Goal: Communication & Community: Answer question/provide support

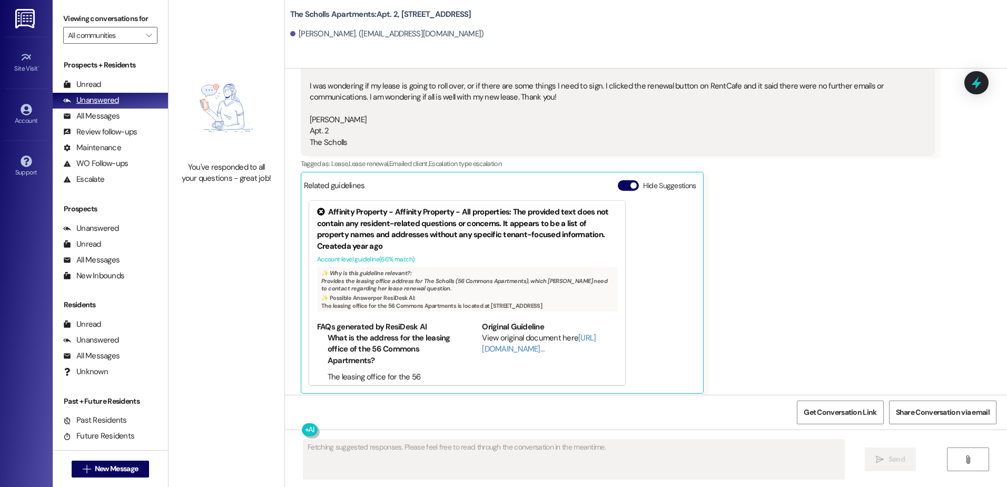
scroll to position [667, 0]
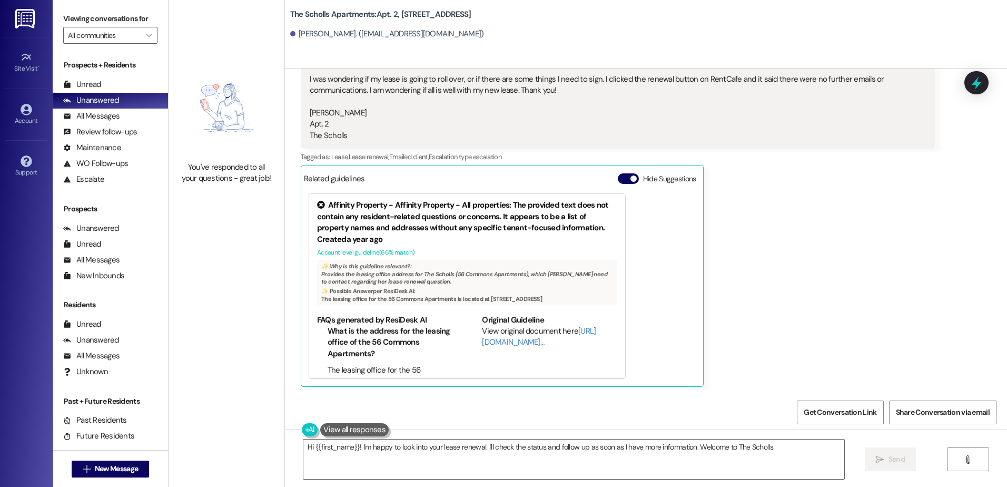
type textarea "Hi {{first_name}}! I'm happy to look into your lease renewal. I'll check the st…"
click at [113, 464] on span "New Message" at bounding box center [116, 468] width 43 height 11
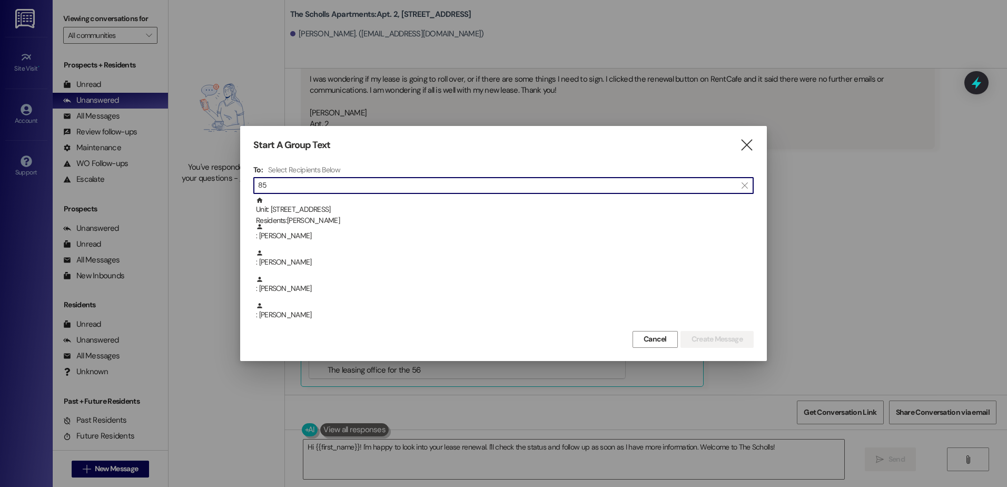
type input "85"
click at [288, 208] on div "Unit: [STREET_ADDRESS] Residents: [PERSON_NAME]" at bounding box center [505, 212] width 498 height 30
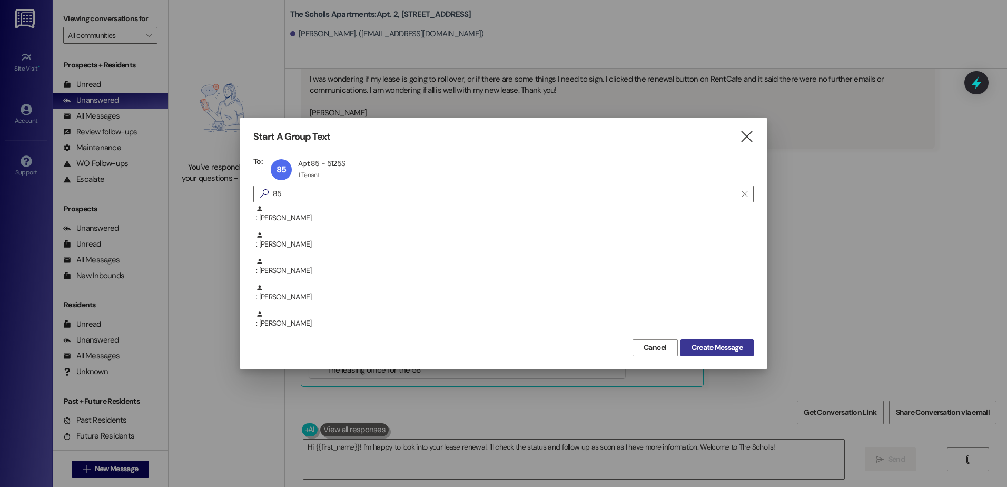
click at [709, 348] on span "Create Message" at bounding box center [717, 347] width 51 height 11
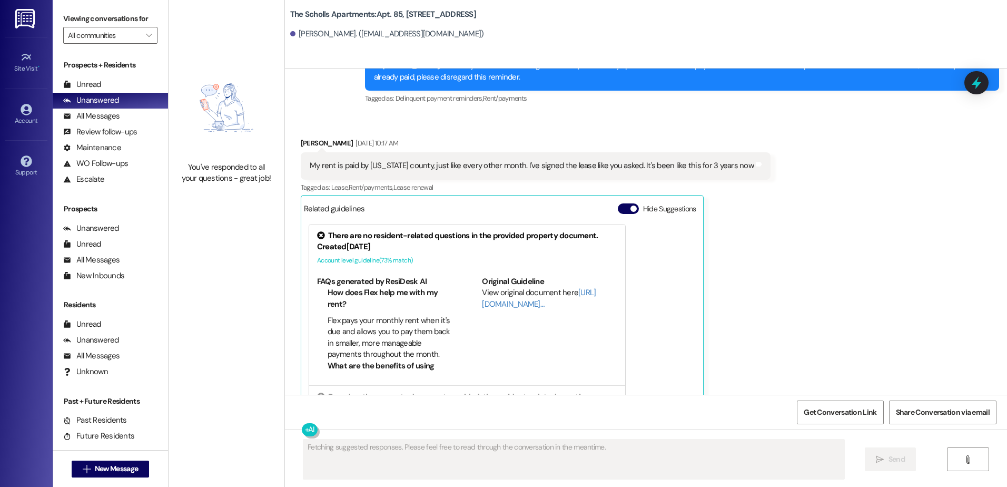
scroll to position [2320, 0]
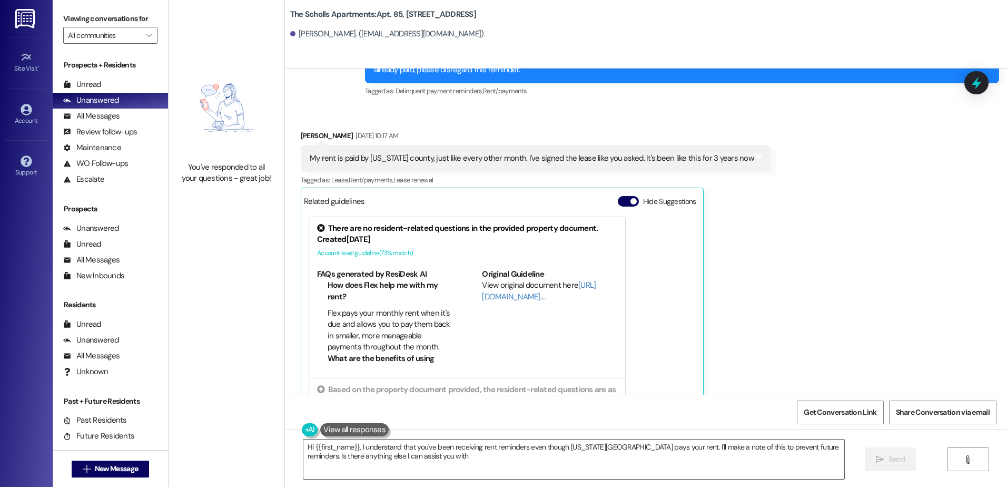
type textarea "Hi {{first_name}}, I understand that you've been receiving rent reminders even …"
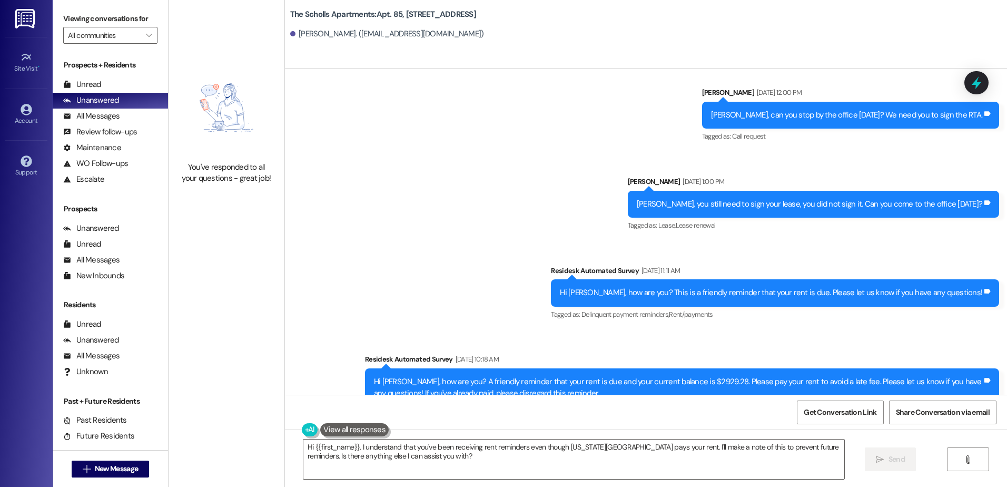
scroll to position [3052, 0]
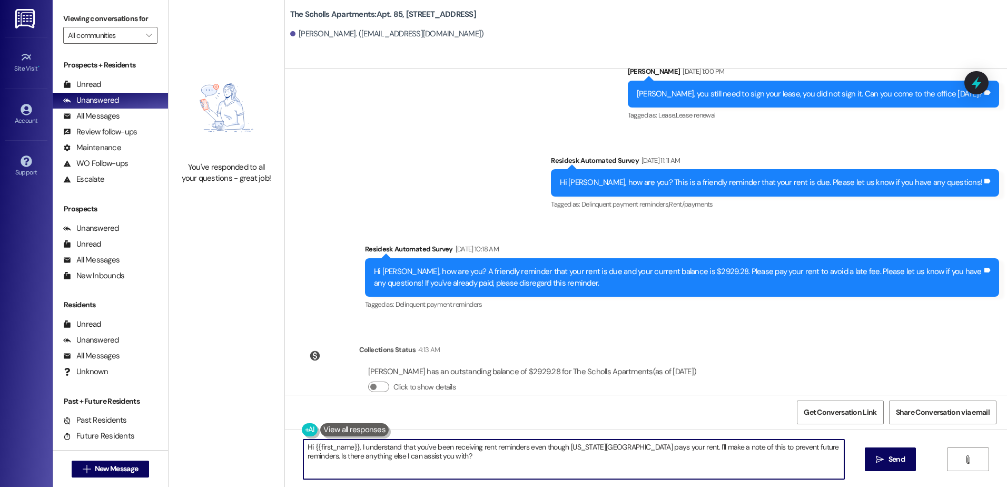
drag, startPoint x: 299, startPoint y: 445, endPoint x: 425, endPoint y: 469, distance: 128.2
click at [425, 469] on textarea "Hi {{first_name}}, I understand that you've been receiving rent reminders even …" at bounding box center [573, 459] width 541 height 40
type textarea "Hi [PERSON_NAME]. I need for you to sign the rental agreement on the rent cafe …"
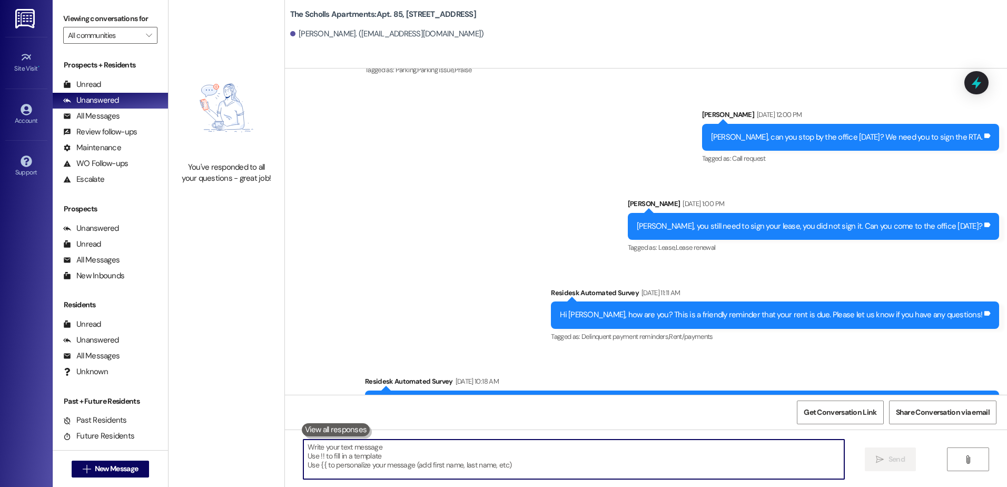
scroll to position [3126, 0]
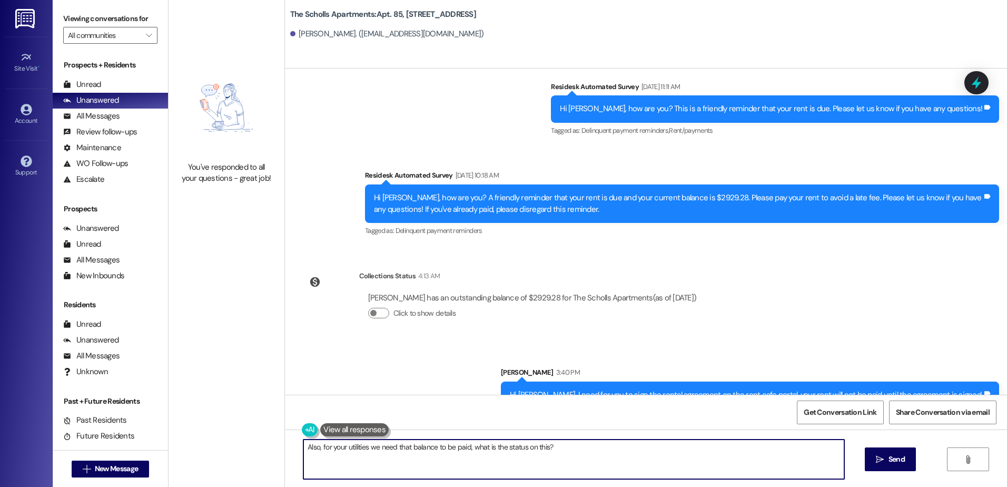
drag, startPoint x: 463, startPoint y: 448, endPoint x: 463, endPoint y: 459, distance: 10.5
click at [461, 449] on textarea "Also, for your utilities we need that balance to be paid, what is the status on…" at bounding box center [573, 459] width 541 height 40
click at [572, 444] on textarea "Also, for your utilities we need that balance to be paid in full, what is the s…" at bounding box center [573, 459] width 541 height 40
type textarea "Also, for your utilities we need that balance to be paid in full, what is the s…"
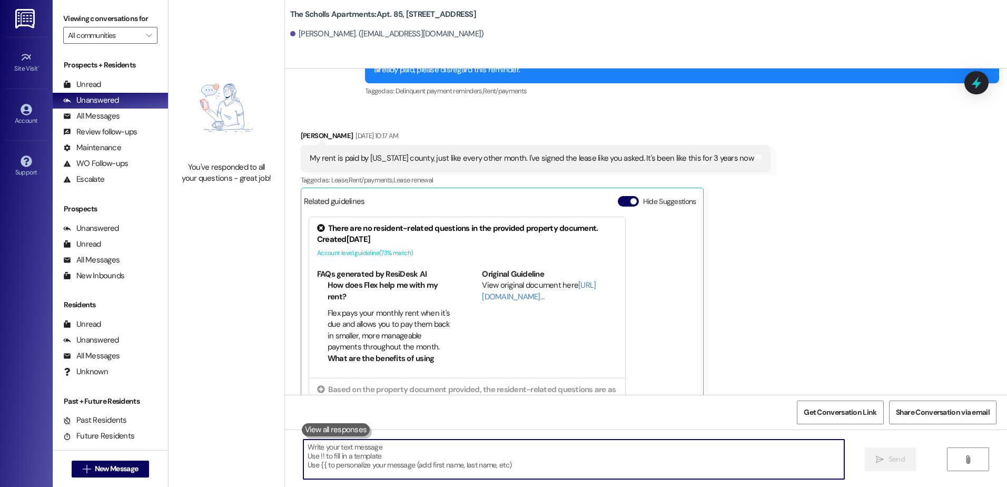
scroll to position [3199, 0]
